Goal: Navigation & Orientation: Understand site structure

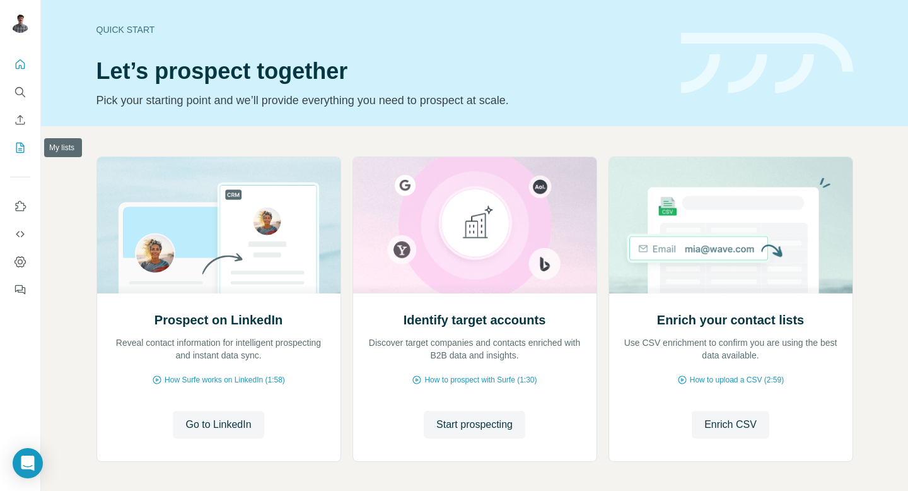
click at [26, 141] on icon "My lists" at bounding box center [20, 147] width 13 height 13
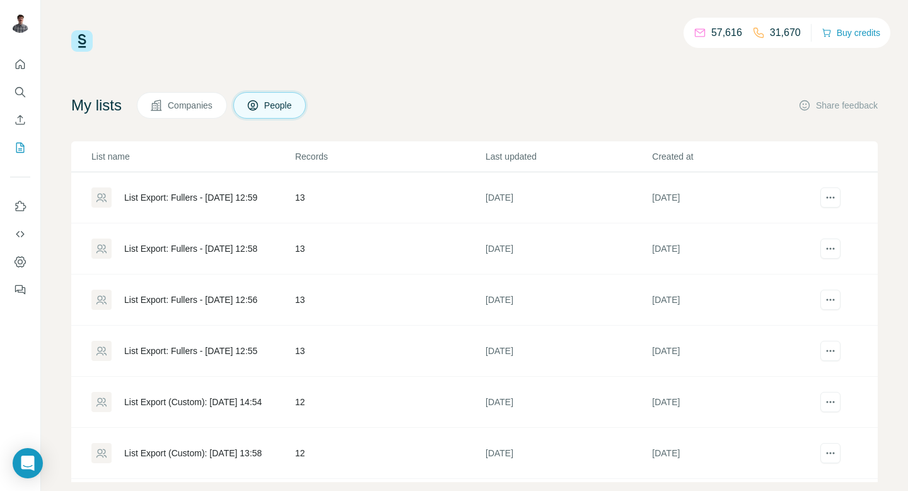
click at [537, 148] on th "Last updated" at bounding box center [568, 156] width 167 height 31
click at [524, 153] on p "Last updated" at bounding box center [568, 156] width 165 height 13
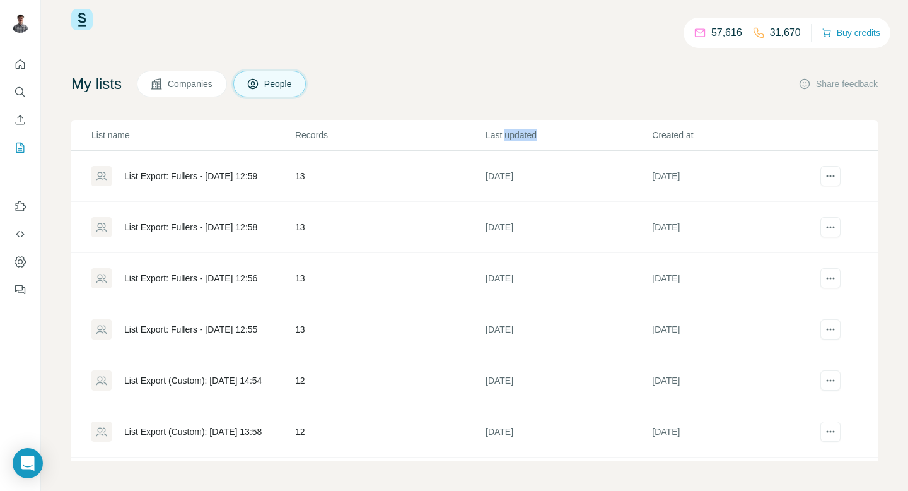
scroll to position [48, 0]
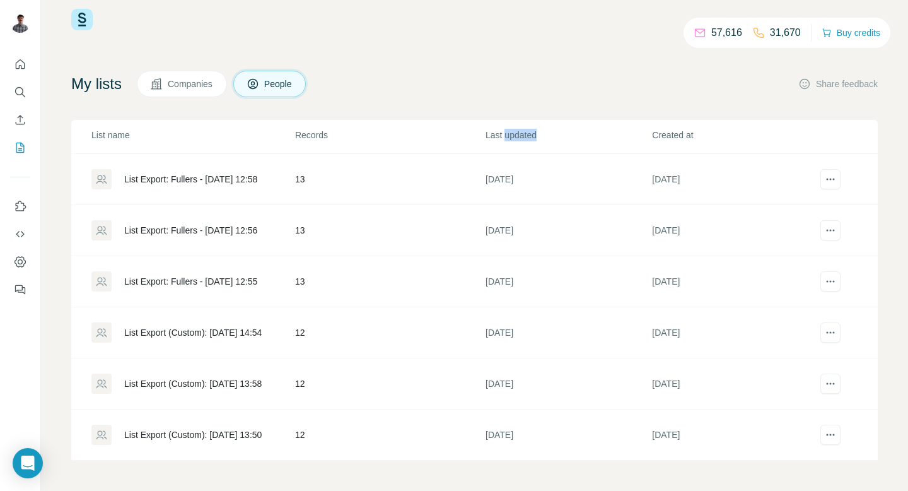
click at [193, 81] on span "Companies" at bounding box center [191, 84] width 46 height 13
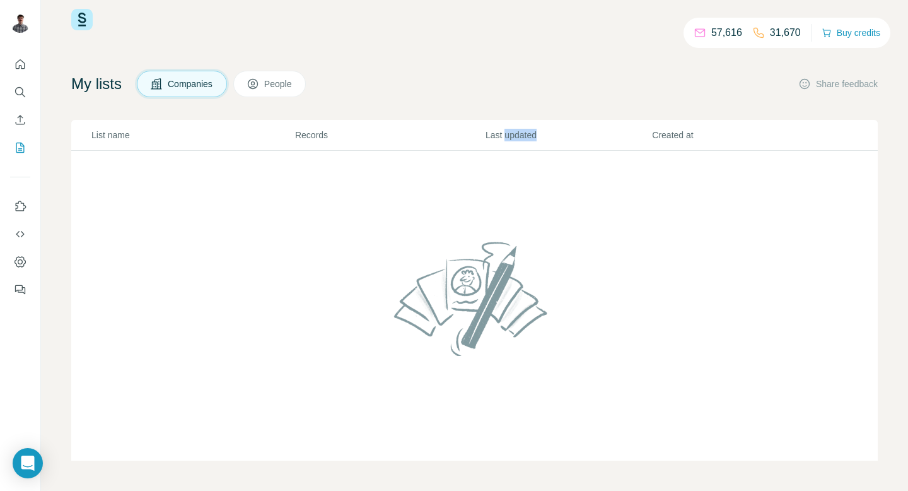
click at [259, 87] on icon at bounding box center [253, 84] width 13 height 13
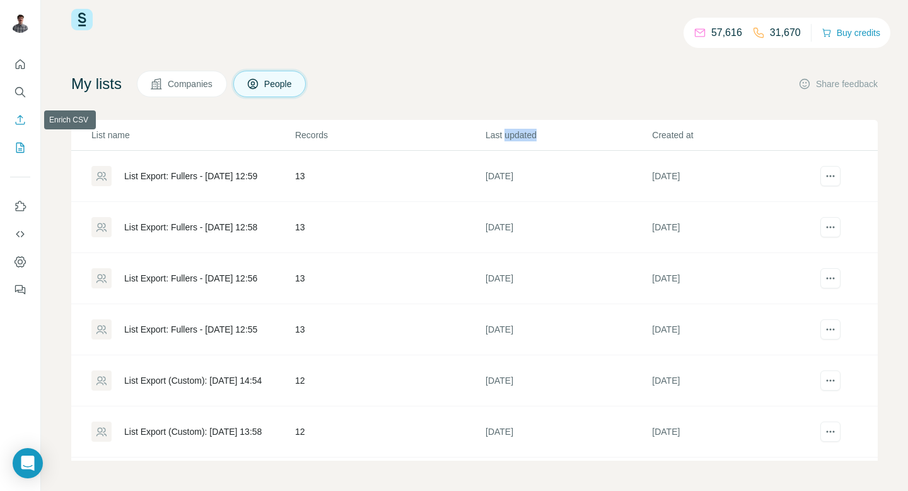
click at [23, 121] on icon "Enrich CSV" at bounding box center [20, 120] width 13 height 13
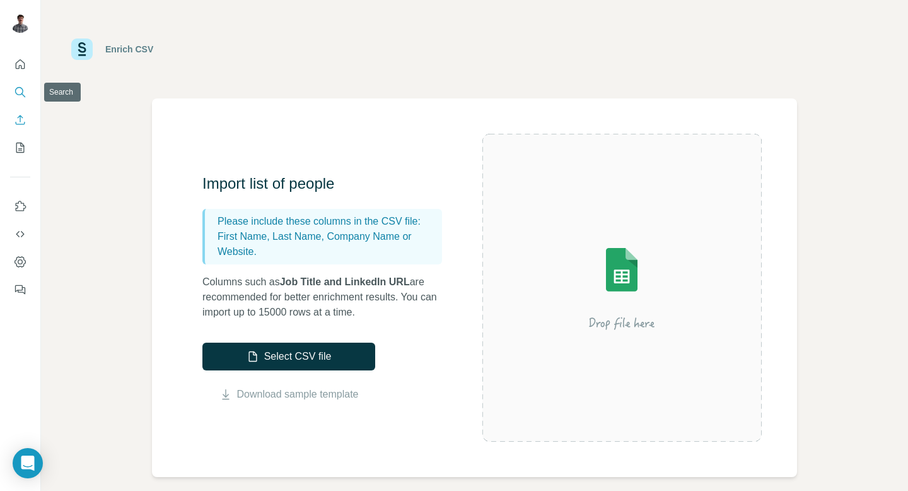
click at [24, 89] on icon "Search" at bounding box center [20, 92] width 13 height 13
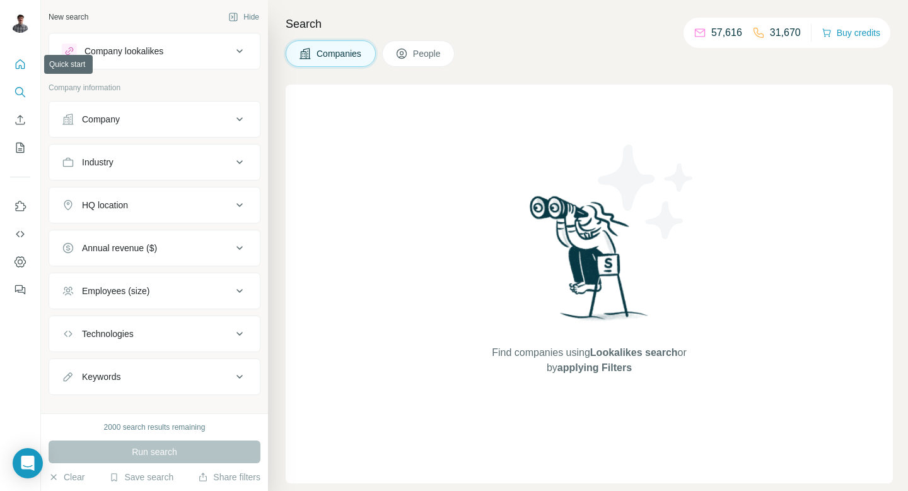
click at [23, 64] on icon "Quick start" at bounding box center [20, 64] width 13 height 13
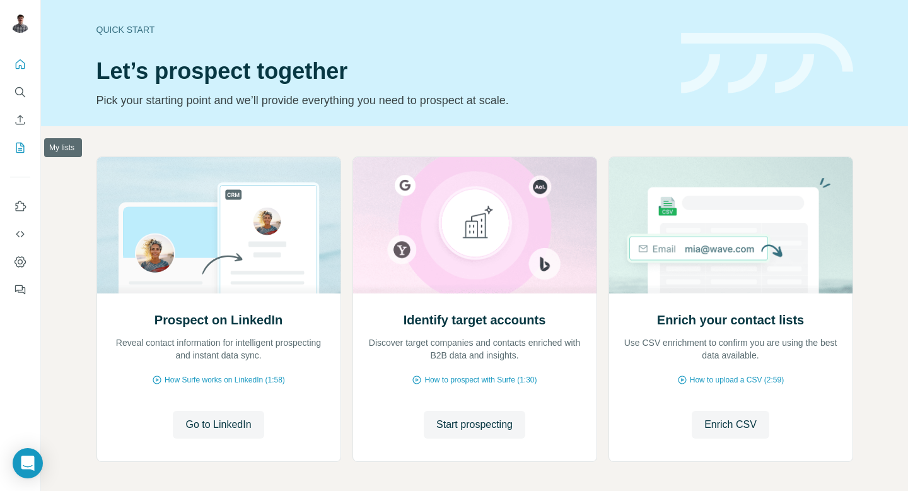
click at [21, 146] on icon "My lists" at bounding box center [21, 147] width 6 height 8
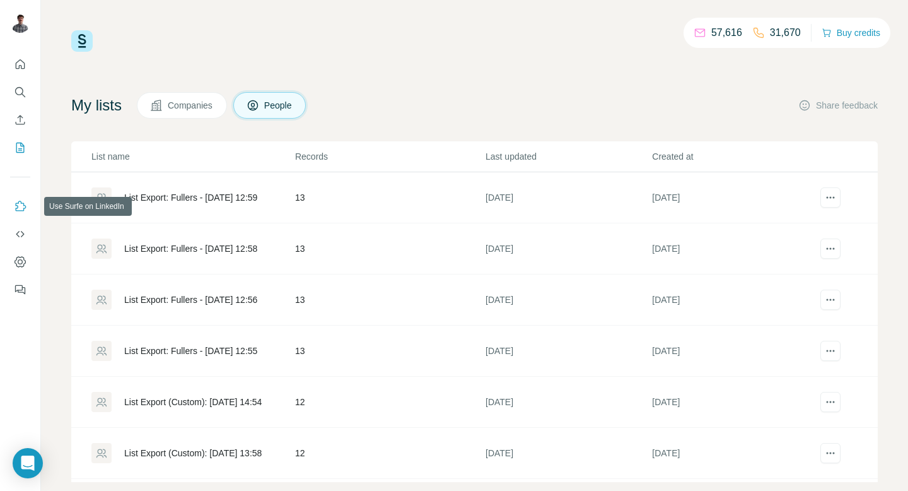
click at [20, 212] on icon "Use Surfe on LinkedIn" at bounding box center [20, 206] width 13 height 13
